Goal: Find specific fact: Find specific fact

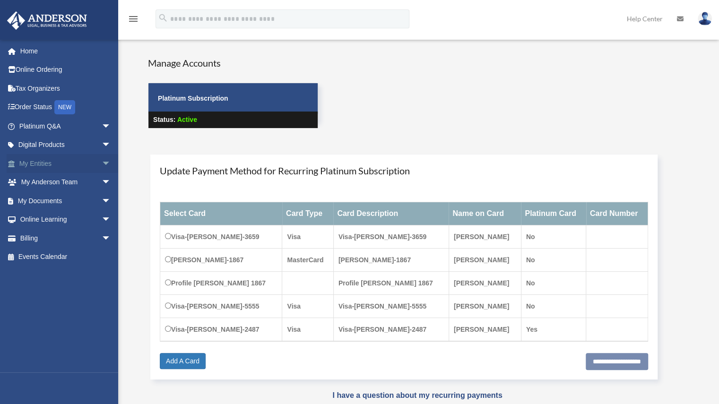
click at [39, 162] on link "My Entities arrow_drop_down" at bounding box center [66, 163] width 119 height 19
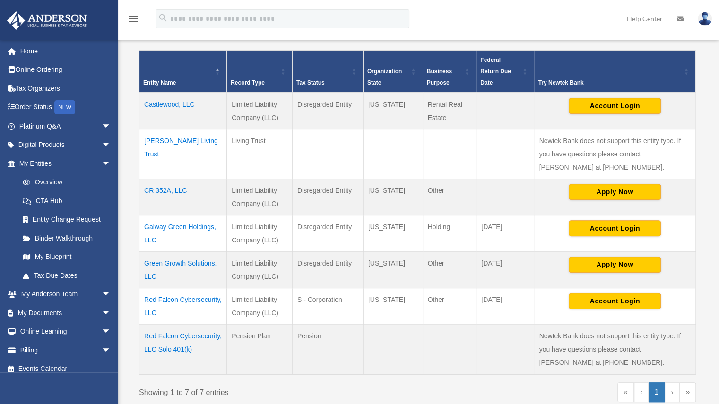
scroll to position [225, 0]
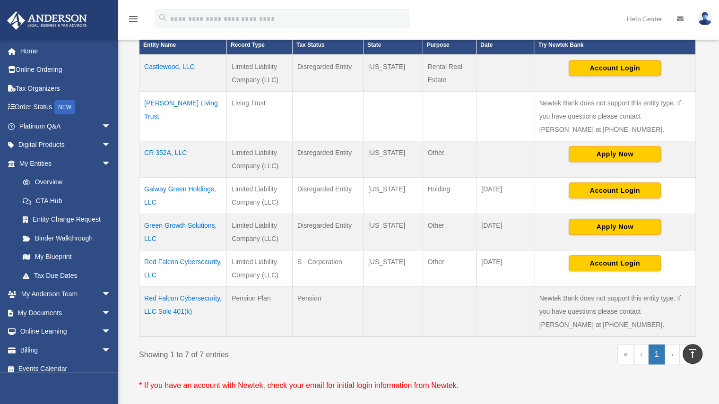
click at [185, 260] on td "Red Falcon Cybersecurity, LLC" at bounding box center [184, 268] width 88 height 36
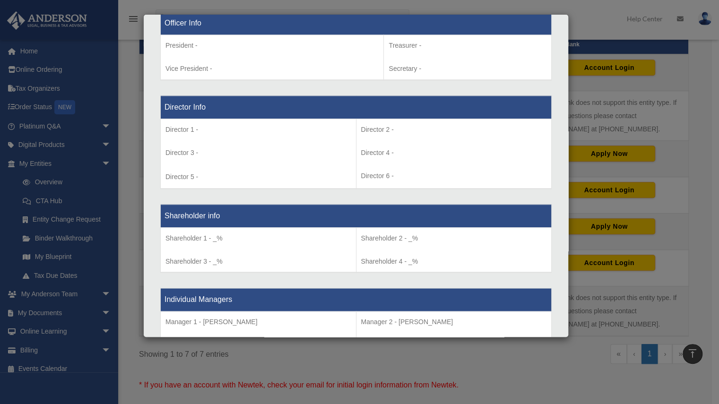
scroll to position [0, 0]
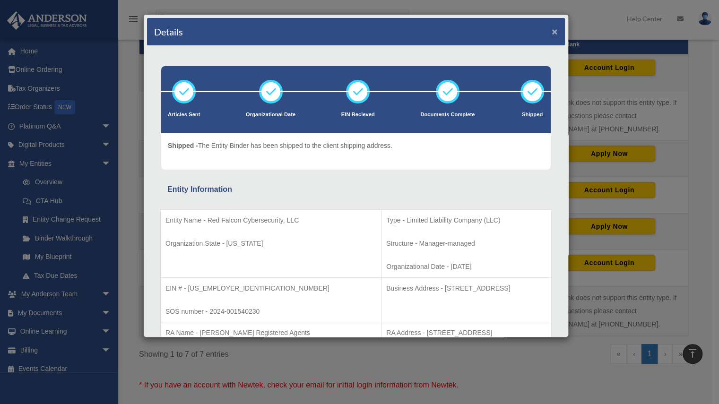
click at [552, 30] on button "×" at bounding box center [555, 31] width 6 height 10
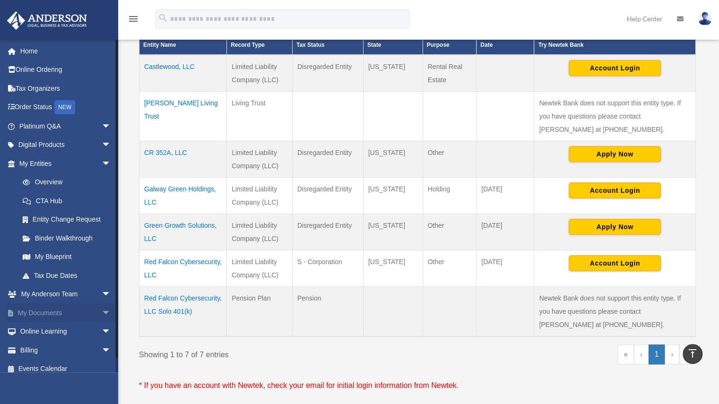
click at [40, 310] on link "My Documents arrow_drop_down" at bounding box center [66, 313] width 119 height 19
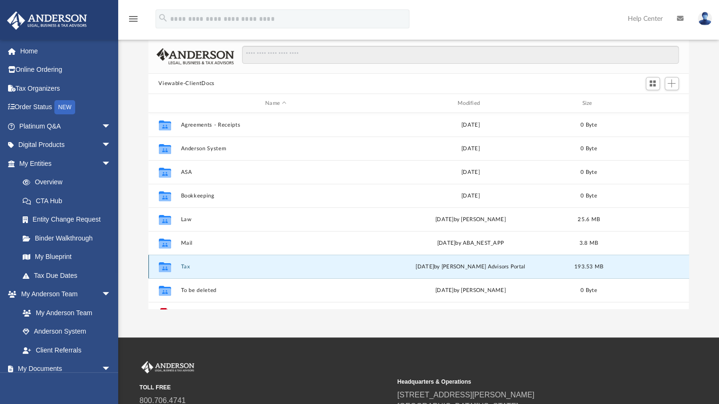
click at [184, 266] on button "Tax" at bounding box center [276, 267] width 191 height 6
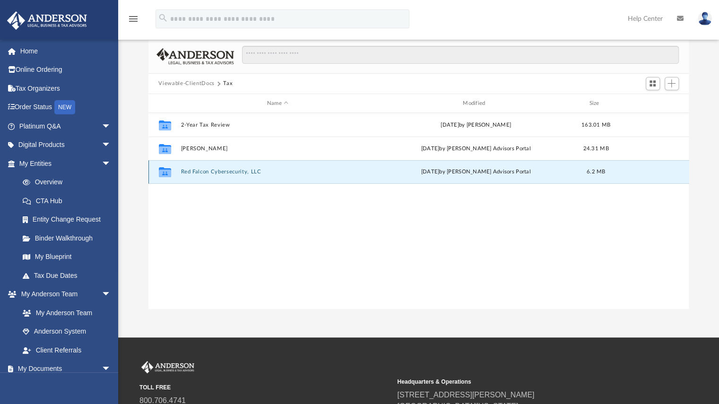
click at [196, 172] on button "Red Falcon Cybersecurity, LLC" at bounding box center [278, 172] width 194 height 6
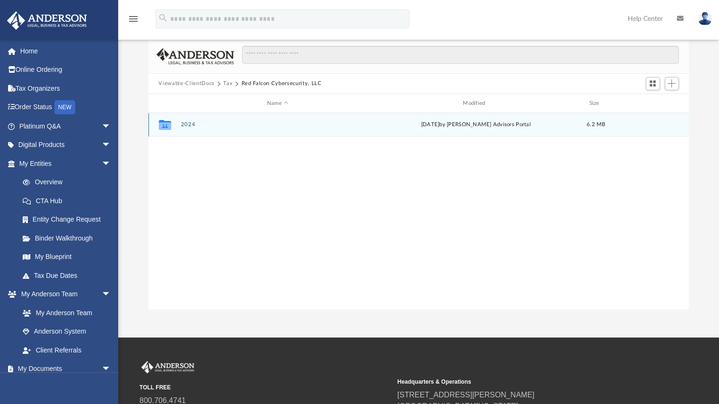
click at [183, 123] on button "2024" at bounding box center [278, 125] width 194 height 6
click at [201, 124] on button "Digital Tax Organizer" at bounding box center [278, 125] width 194 height 6
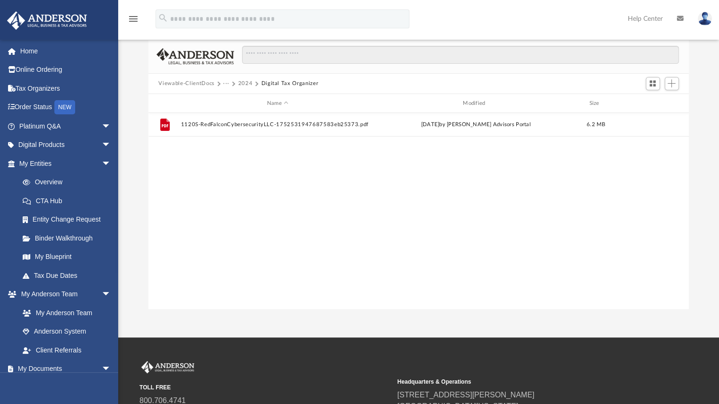
click at [240, 81] on button "2024" at bounding box center [245, 83] width 15 height 9
click at [264, 83] on button "Red Falcon Cybersecurity, LLC" at bounding box center [278, 83] width 80 height 9
click at [226, 82] on button "Tax" at bounding box center [227, 83] width 9 height 9
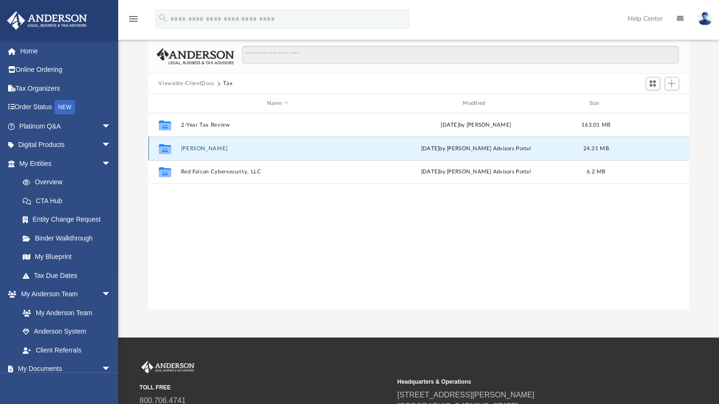
click at [193, 146] on button "Fox, Charles" at bounding box center [278, 149] width 194 height 6
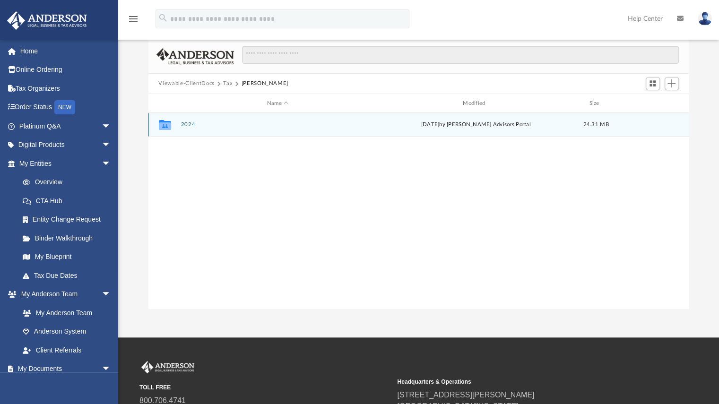
click at [188, 123] on button "2024" at bounding box center [278, 125] width 194 height 6
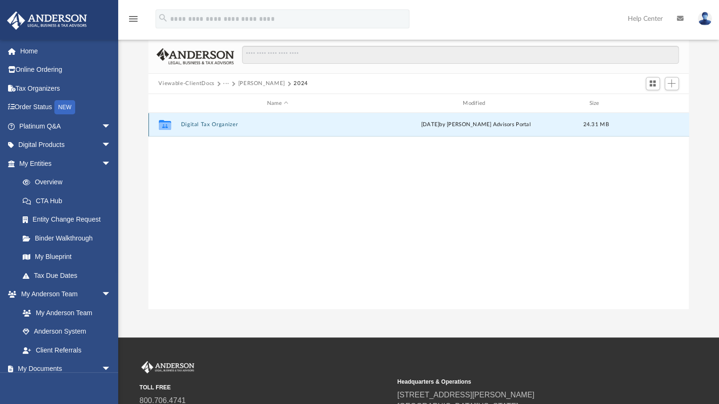
click at [190, 123] on button "Digital Tax Organizer" at bounding box center [278, 125] width 194 height 6
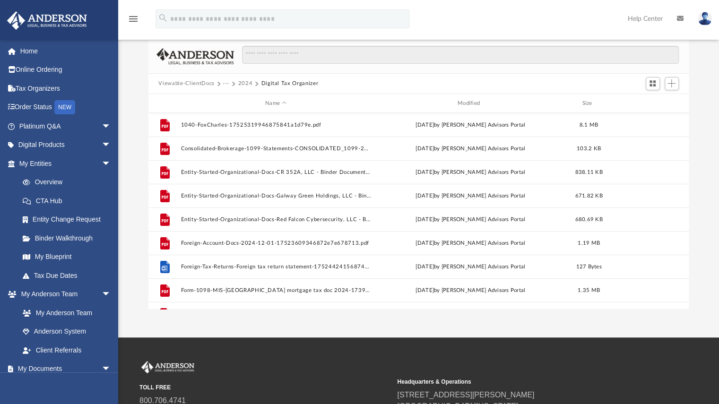
click at [244, 84] on button "2024" at bounding box center [245, 83] width 15 height 9
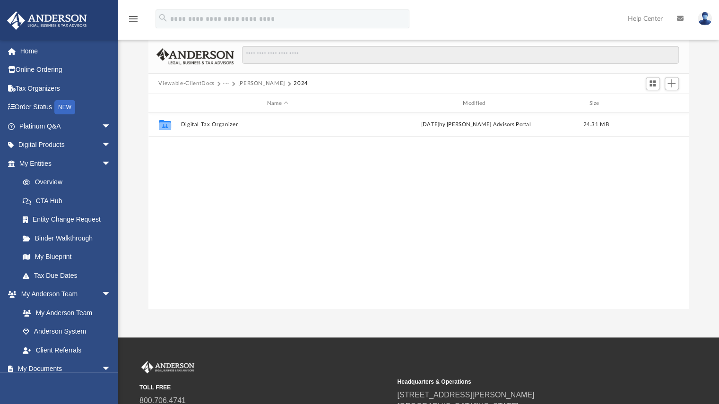
click at [243, 84] on button "Fox, Charles" at bounding box center [261, 83] width 47 height 9
click at [228, 83] on button "Tax" at bounding box center [227, 83] width 9 height 9
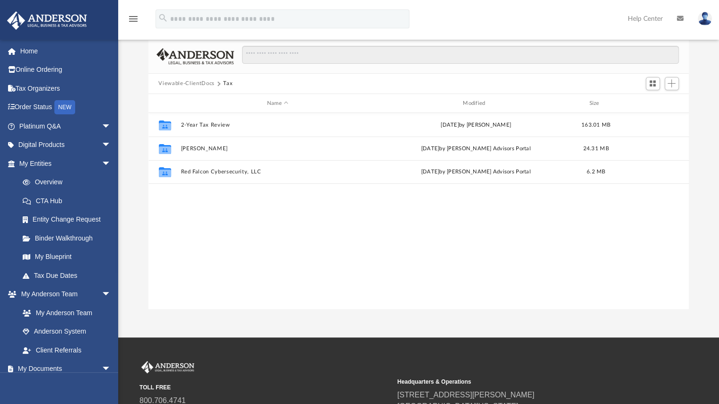
click at [201, 85] on button "Viewable-ClientDocs" at bounding box center [186, 83] width 56 height 9
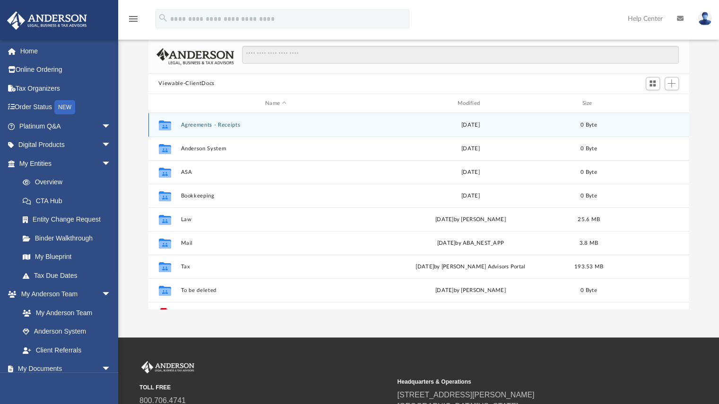
click at [198, 123] on button "Agreements - Receipts" at bounding box center [276, 125] width 191 height 6
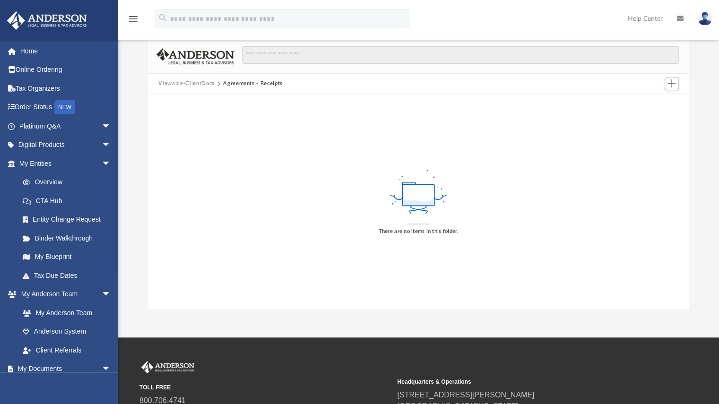
click at [201, 81] on button "Viewable-ClientDocs" at bounding box center [186, 83] width 56 height 9
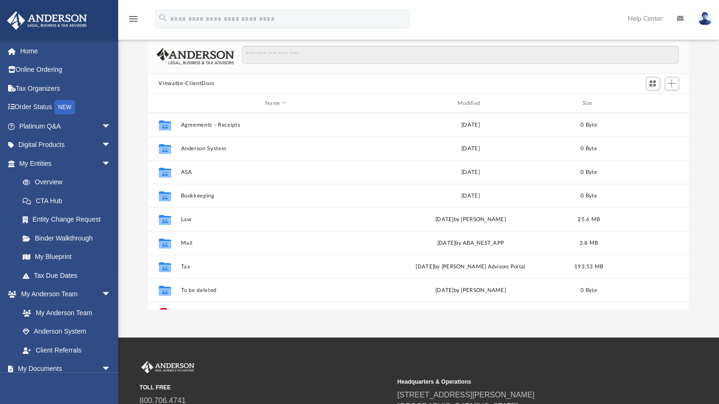
scroll to position [208, 534]
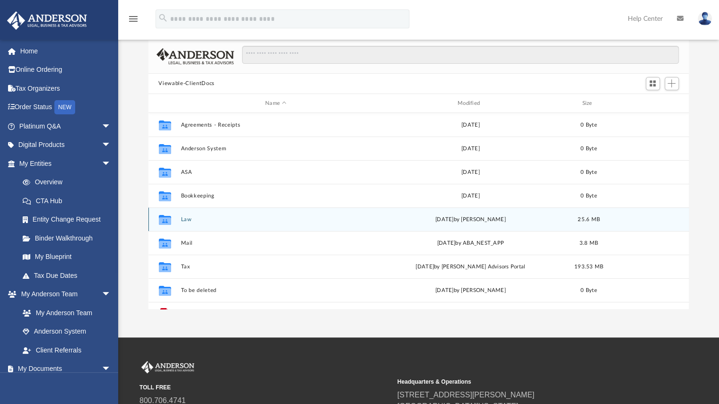
click at [184, 220] on button "Law" at bounding box center [276, 220] width 191 height 6
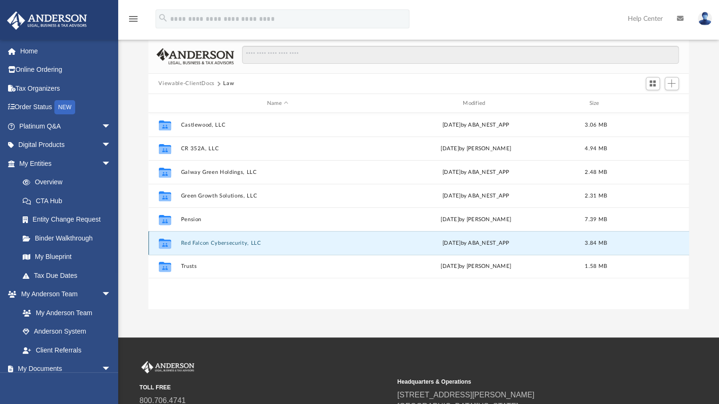
click at [240, 241] on button "Red Falcon Cybersecurity, LLC" at bounding box center [278, 243] width 194 height 6
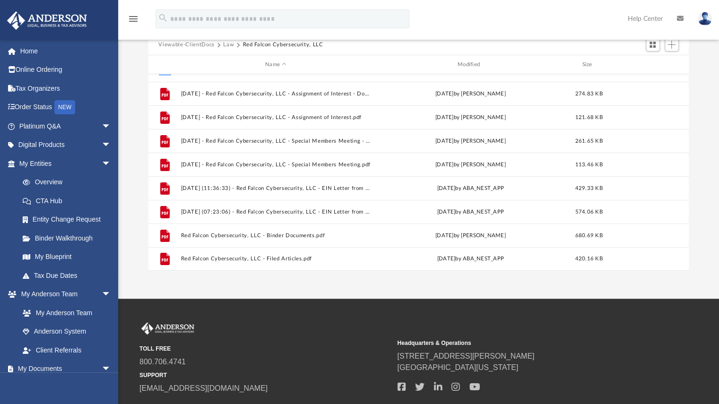
scroll to position [0, 0]
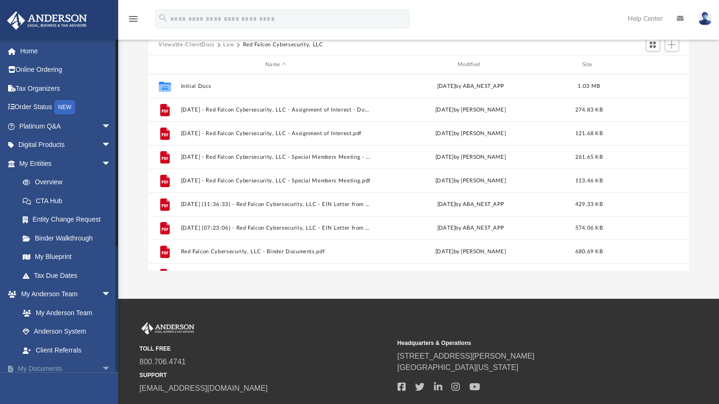
click at [102, 366] on span "arrow_drop_down" at bounding box center [111, 369] width 19 height 19
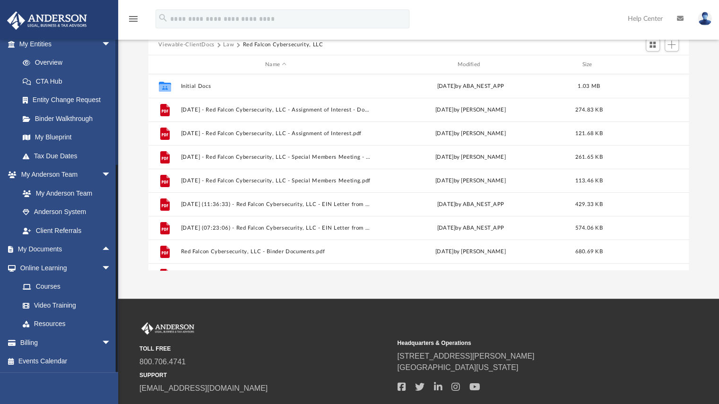
drag, startPoint x: 117, startPoint y: 329, endPoint x: 124, endPoint y: 414, distance: 85.0
click at [124, 404] on html "X Get a chance to win 6 months of Platinum for free just by filling out this su…" at bounding box center [359, 189] width 719 height 559
click at [102, 265] on span "arrow_drop_down" at bounding box center [111, 268] width 19 height 19
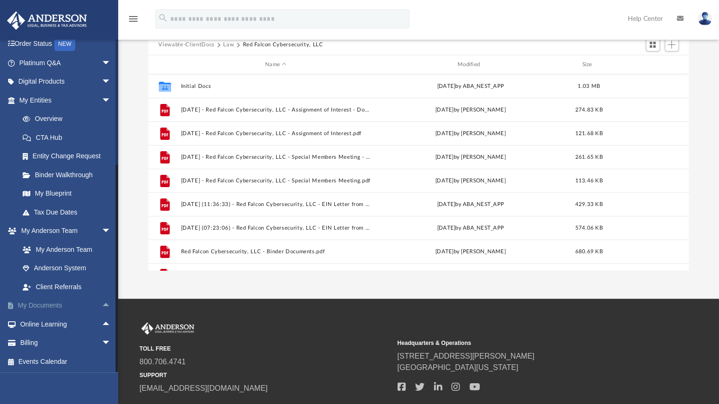
click at [102, 303] on span "arrow_drop_up" at bounding box center [111, 306] width 19 height 19
click at [40, 323] on link "Box" at bounding box center [69, 324] width 112 height 19
click at [41, 322] on link "Box" at bounding box center [69, 324] width 112 height 19
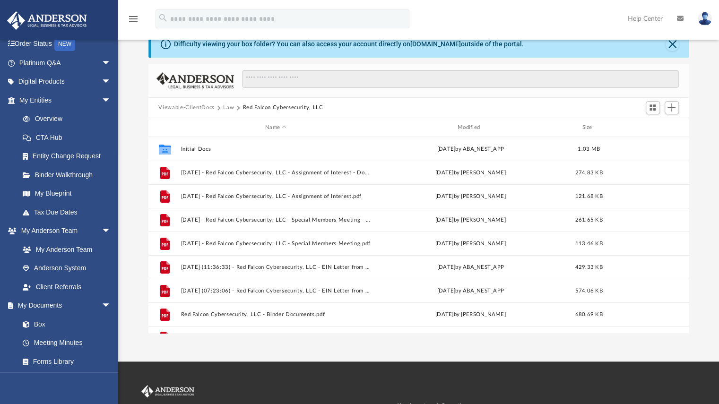
scroll to position [28, 0]
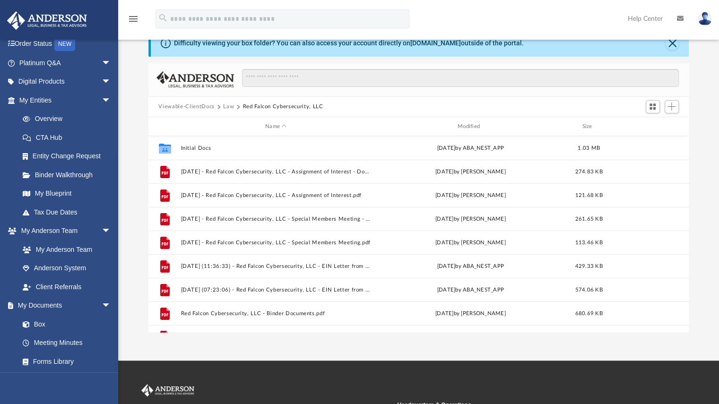
click at [201, 107] on button "Viewable-ClientDocs" at bounding box center [186, 107] width 56 height 9
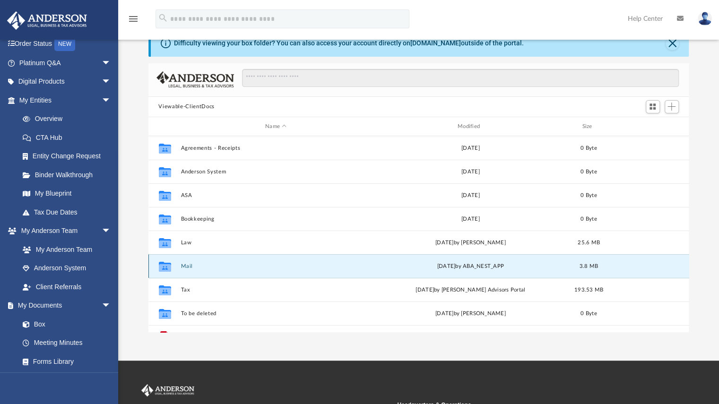
click at [187, 263] on button "Mail" at bounding box center [276, 266] width 191 height 6
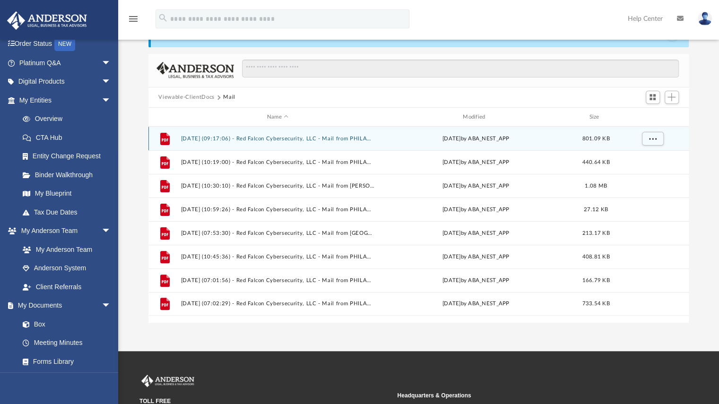
scroll to position [38, 0]
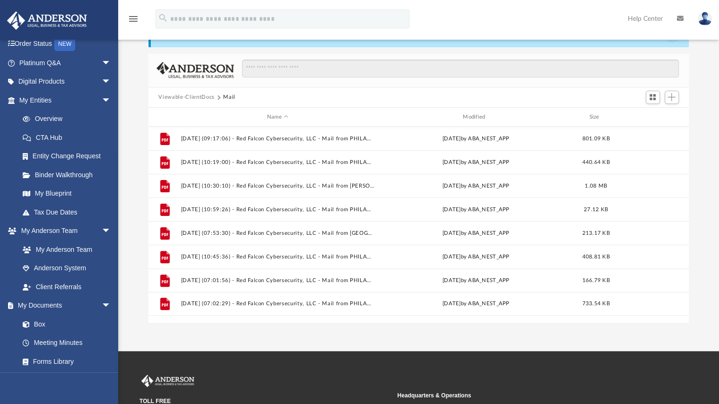
click at [199, 92] on div "Viewable-ClientDocs Mail" at bounding box center [419, 98] width 541 height 21
click at [196, 96] on button "Viewable-ClientDocs" at bounding box center [186, 97] width 56 height 9
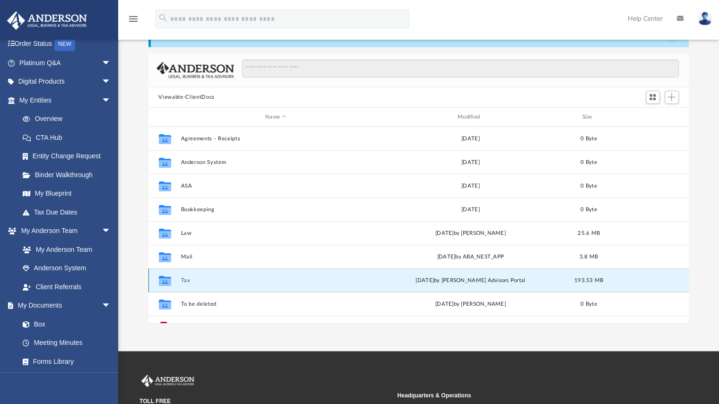
click at [184, 278] on button "Tax" at bounding box center [276, 281] width 191 height 6
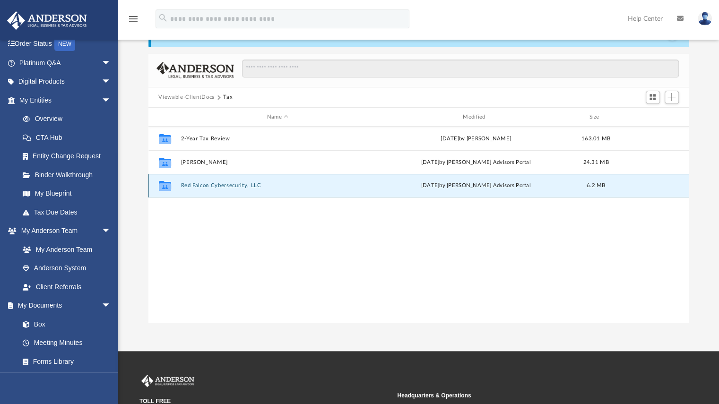
click at [219, 185] on button "Red Falcon Cybersecurity, LLC" at bounding box center [278, 186] width 194 height 6
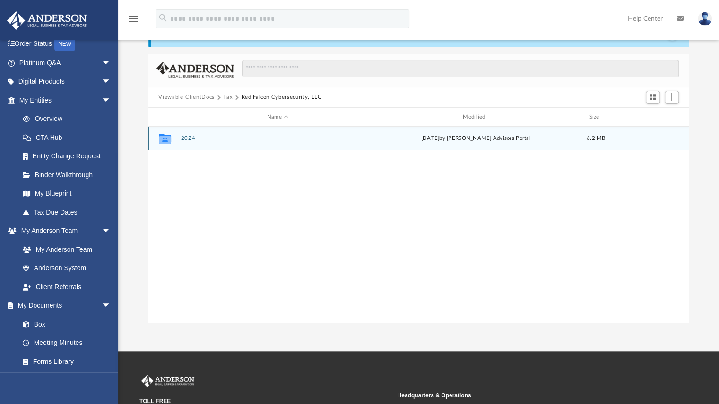
click at [187, 138] on button "2024" at bounding box center [278, 139] width 194 height 6
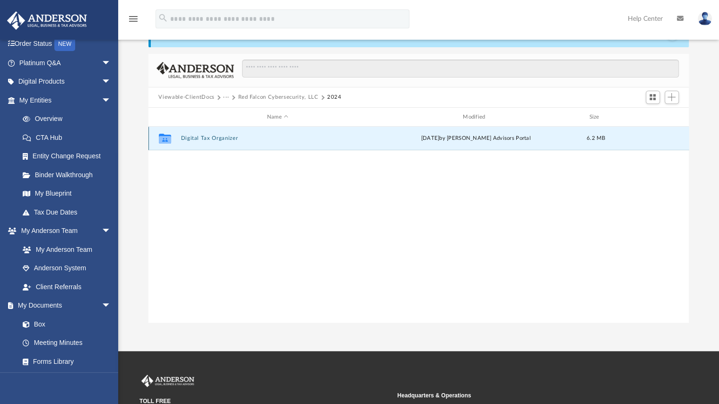
click at [187, 138] on button "Digital Tax Organizer" at bounding box center [278, 139] width 194 height 6
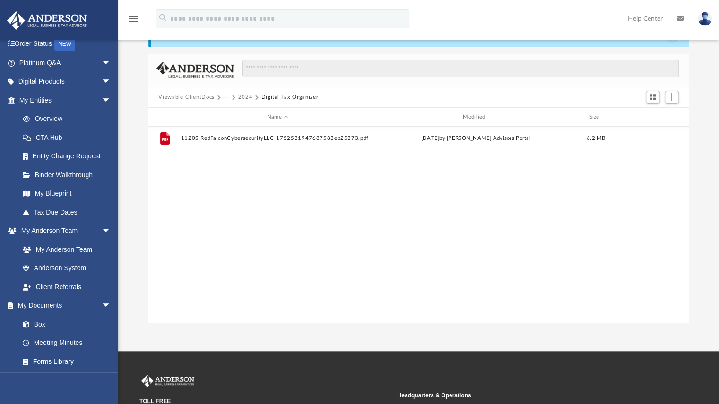
click at [197, 98] on button "Viewable-ClientDocs" at bounding box center [186, 97] width 56 height 9
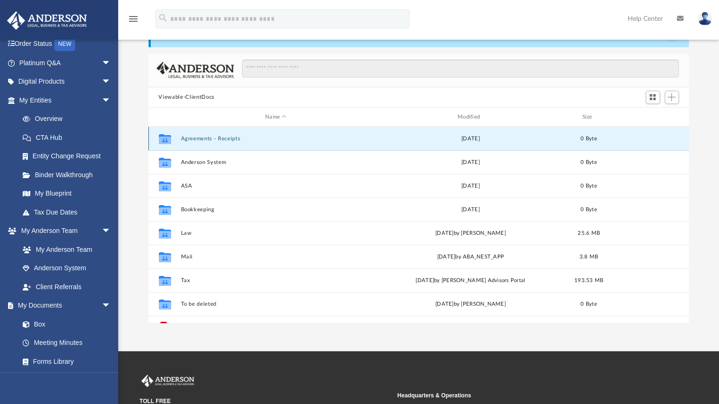
click at [211, 139] on button "Agreements - Receipts" at bounding box center [276, 139] width 191 height 6
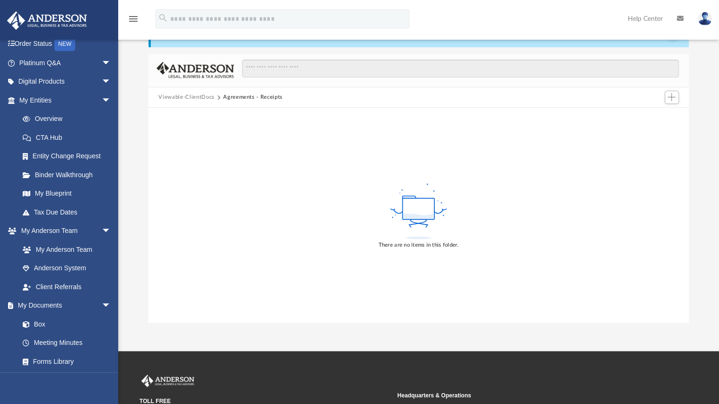
click at [197, 99] on button "Viewable-ClientDocs" at bounding box center [186, 97] width 56 height 9
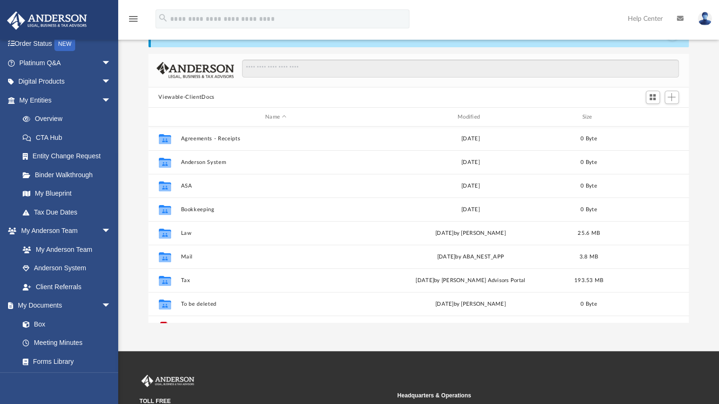
scroll to position [40, 0]
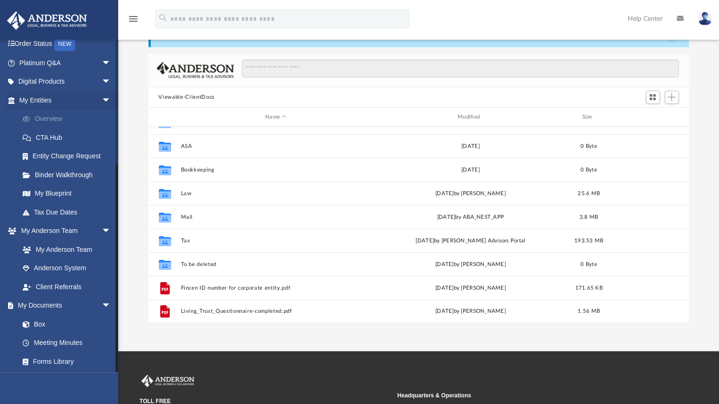
click at [44, 118] on link "Overview" at bounding box center [69, 119] width 112 height 19
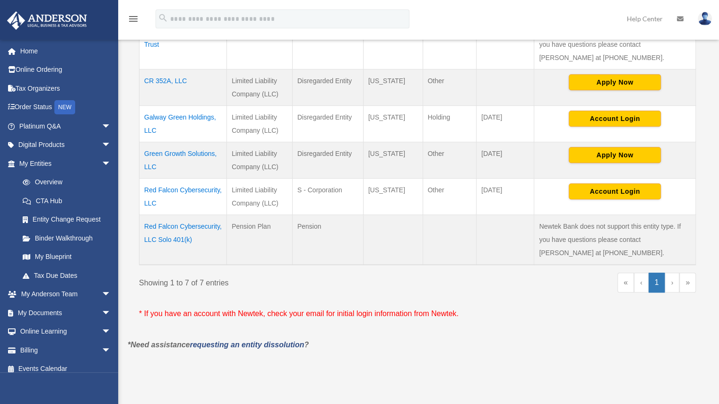
scroll to position [298, 0]
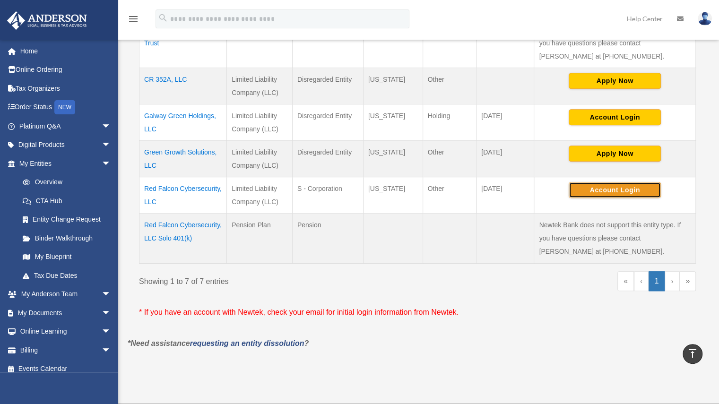
click at [613, 184] on button "Account Login" at bounding box center [615, 190] width 92 height 16
click at [189, 187] on td "Red Falcon Cybersecurity, LLC" at bounding box center [184, 195] width 88 height 36
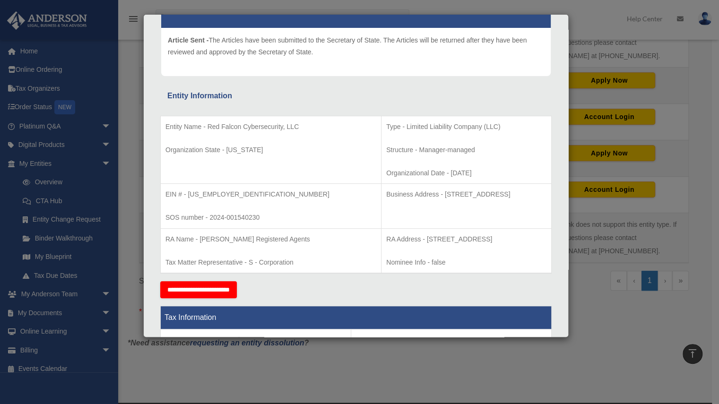
scroll to position [118, 0]
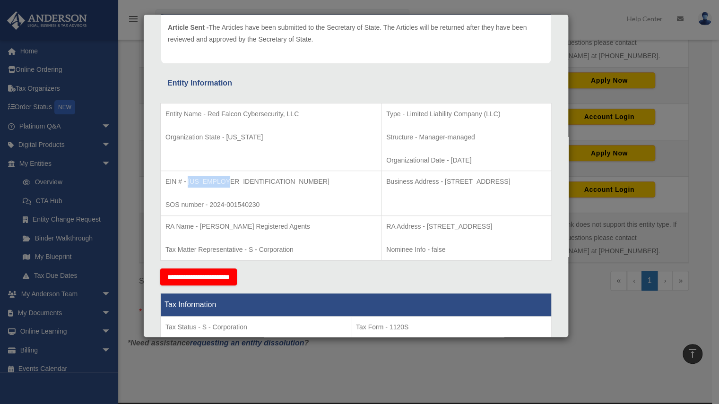
drag, startPoint x: 224, startPoint y: 180, endPoint x: 188, endPoint y: 183, distance: 35.6
click at [188, 183] on p "EIN # - [US_EMPLOYER_IDENTIFICATION_NUMBER]" at bounding box center [271, 182] width 211 height 12
copy p "[US_EMPLOYER_IDENTIFICATION_NUMBER]"
click at [240, 177] on p "EIN # - [US_EMPLOYER_IDENTIFICATION_NUMBER]" at bounding box center [271, 182] width 211 height 12
